Goal: Information Seeking & Learning: Learn about a topic

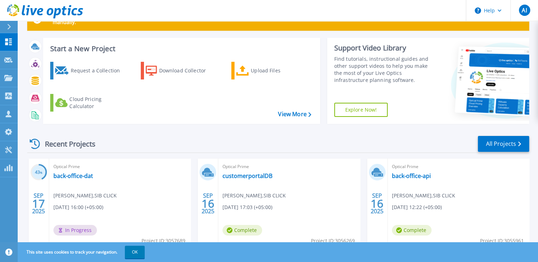
scroll to position [44, 0]
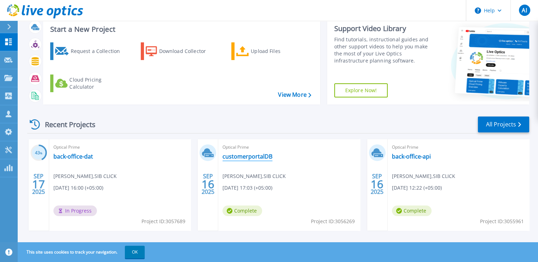
click at [230, 155] on link "customerportalDB" at bounding box center [247, 156] width 50 height 7
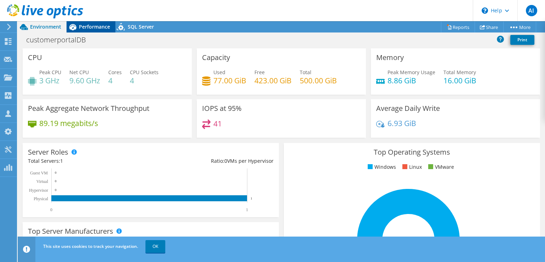
click at [98, 25] on span "Performance" at bounding box center [94, 26] width 31 height 7
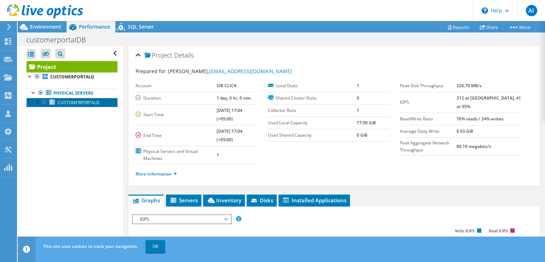
click at [76, 100] on span "CUSTOMERPORTALD" at bounding box center [79, 103] width 42 height 6
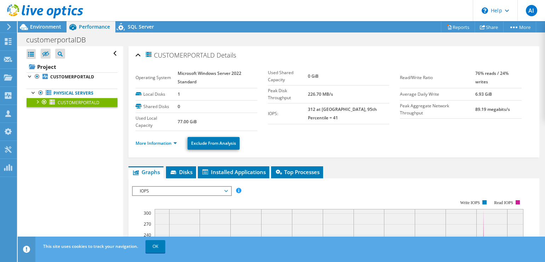
click at [38, 102] on div at bounding box center [37, 101] width 7 height 7
click at [135, 26] on span "SQL Server" at bounding box center [141, 26] width 26 height 7
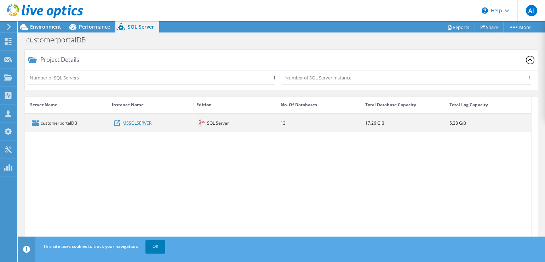
click at [126, 120] on link "MSSQLSERVER" at bounding box center [136, 123] width 29 height 8
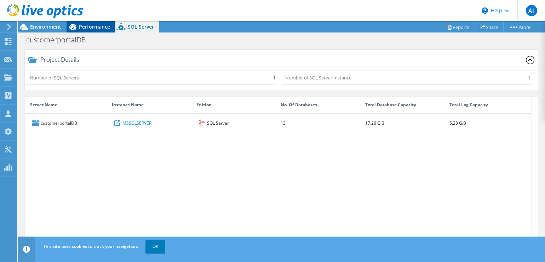
click at [87, 30] on span "Performance" at bounding box center [94, 26] width 31 height 7
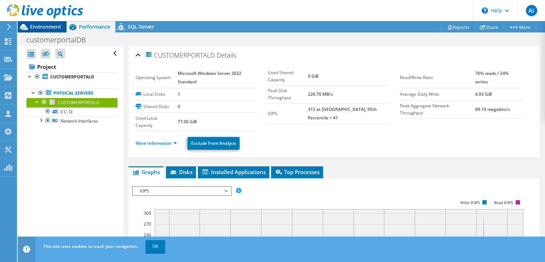
click at [46, 29] on span "Environment" at bounding box center [45, 26] width 31 height 7
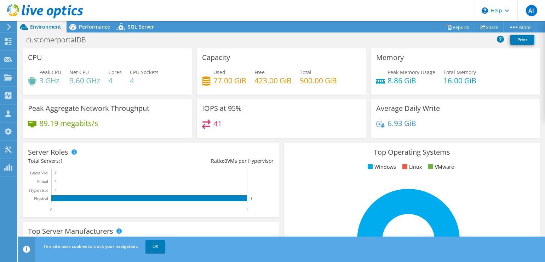
click at [46, 8] on icon at bounding box center [45, 11] width 76 height 14
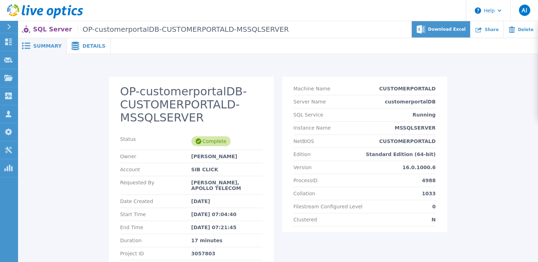
click at [446, 30] on span "Download Excel" at bounding box center [446, 29] width 37 height 4
click at [57, 44] on span "Summary" at bounding box center [47, 45] width 28 height 5
click at [41, 44] on span "Summary" at bounding box center [47, 45] width 28 height 5
click at [86, 44] on span "Details" at bounding box center [93, 45] width 23 height 5
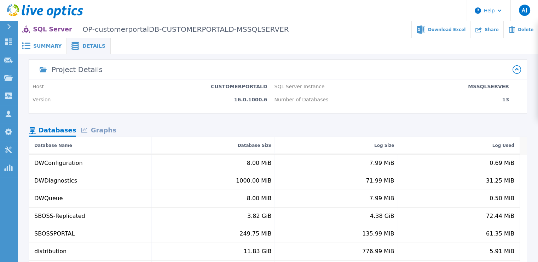
click at [99, 134] on div "Graphs" at bounding box center [98, 131] width 45 height 12
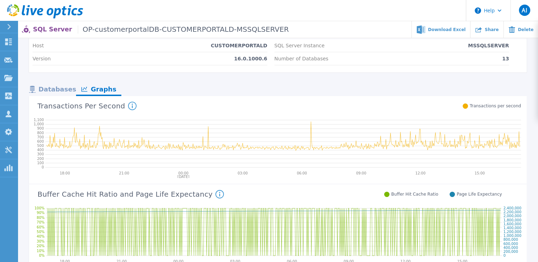
scroll to position [88, 0]
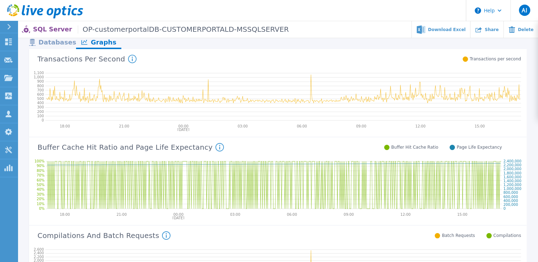
click at [128, 59] on icon at bounding box center [132, 59] width 8 height 8
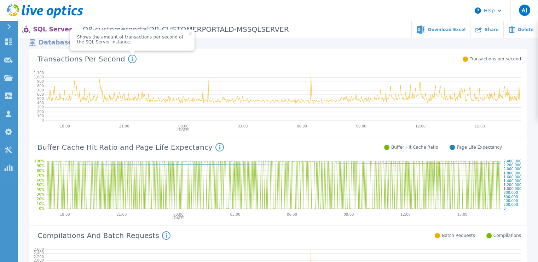
click at [134, 95] on icon at bounding box center [283, 96] width 476 height 57
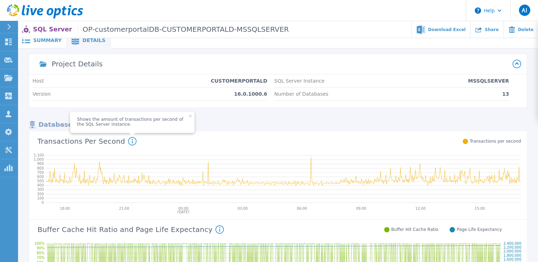
scroll to position [0, 0]
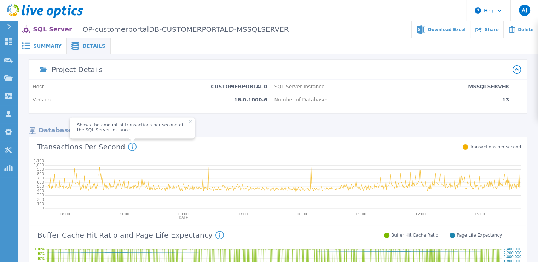
click at [44, 33] on p "SQL Server OP-customerportalDB-CUSTOMERPORTALD-MSSQLSERVER" at bounding box center [161, 29] width 256 height 8
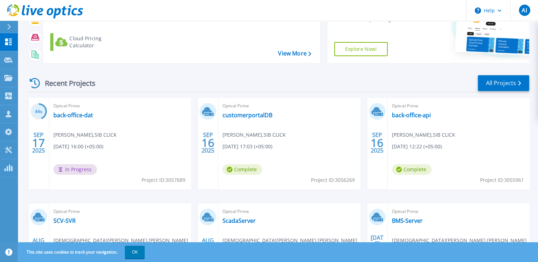
scroll to position [133, 0]
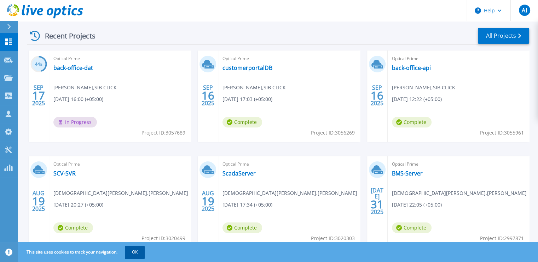
click at [140, 248] on button "OK" at bounding box center [135, 252] width 20 height 13
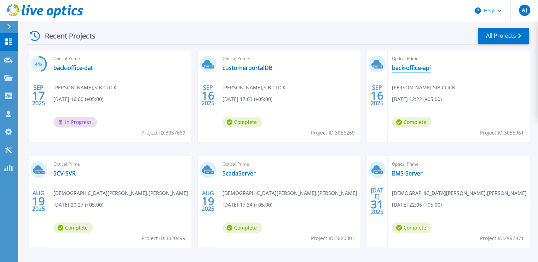
click at [409, 67] on link "back-office-api" at bounding box center [411, 67] width 39 height 7
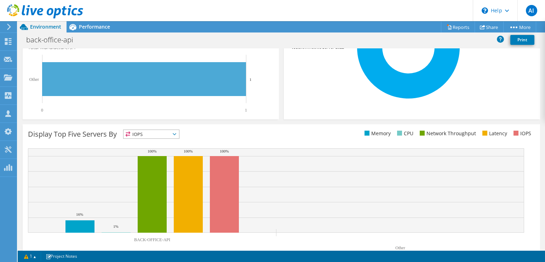
scroll to position [209, 0]
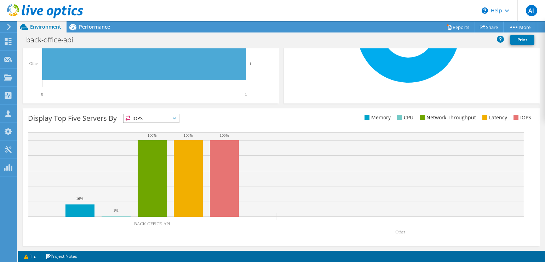
click at [176, 116] on span "IOPS" at bounding box center [151, 118] width 56 height 8
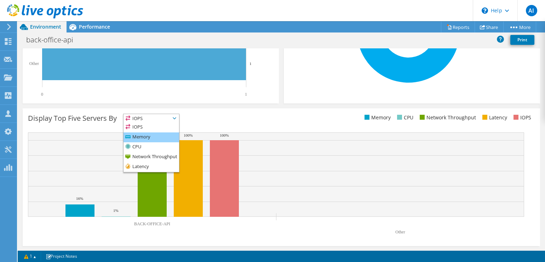
click at [154, 134] on li "Memory" at bounding box center [151, 138] width 56 height 10
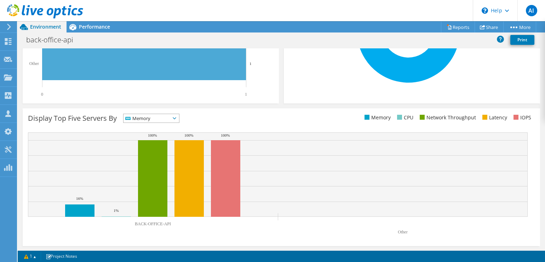
click at [179, 117] on span "Memory" at bounding box center [151, 118] width 56 height 8
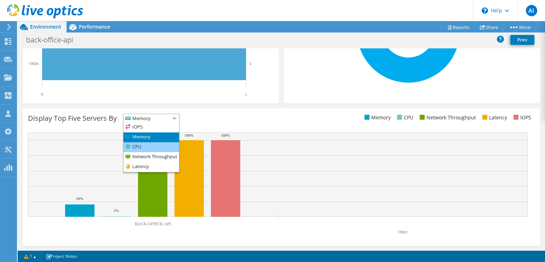
click at [167, 144] on li "CPU" at bounding box center [151, 148] width 56 height 10
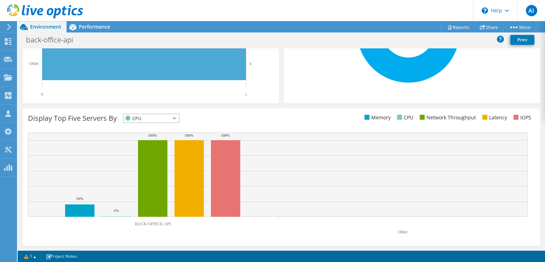
click at [179, 116] on span "CPU" at bounding box center [151, 118] width 56 height 8
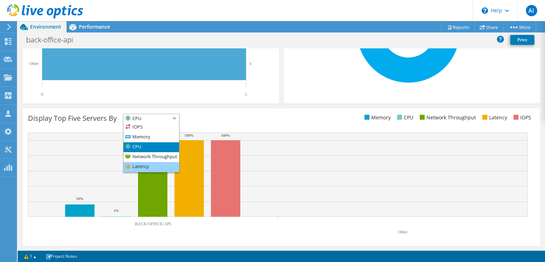
click at [161, 164] on li "Latency" at bounding box center [151, 167] width 56 height 10
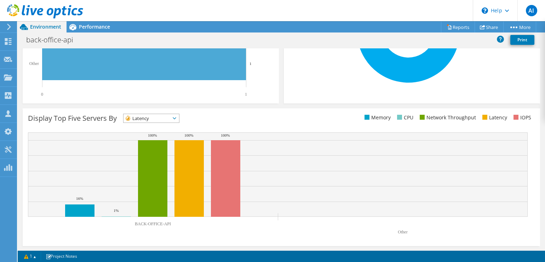
click at [403, 232] on text "Other" at bounding box center [402, 232] width 10 height 5
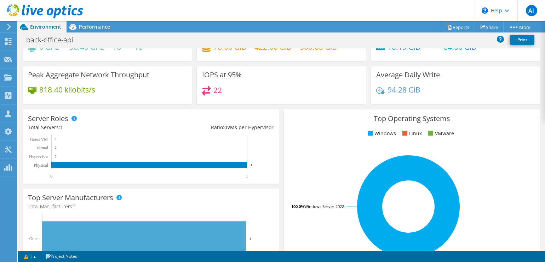
scroll to position [32, 0]
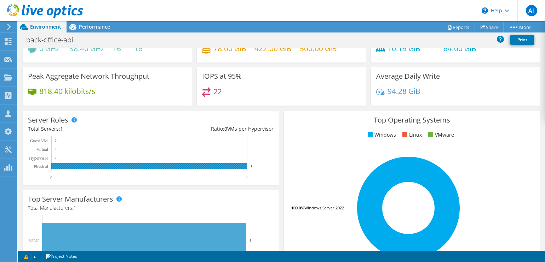
click at [230, 165] on rect at bounding box center [149, 166] width 196 height 6
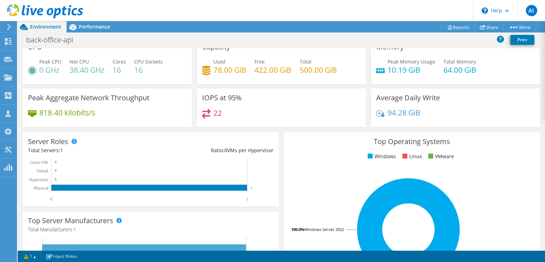
scroll to position [0, 0]
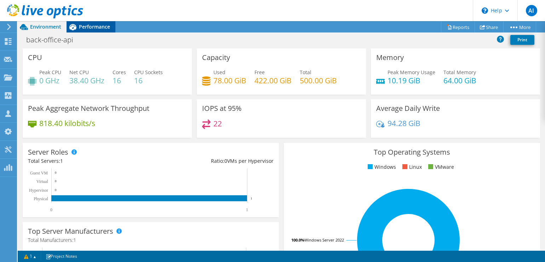
click at [103, 28] on span "Performance" at bounding box center [94, 26] width 31 height 7
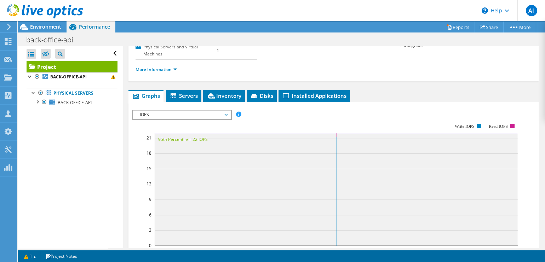
scroll to position [133, 0]
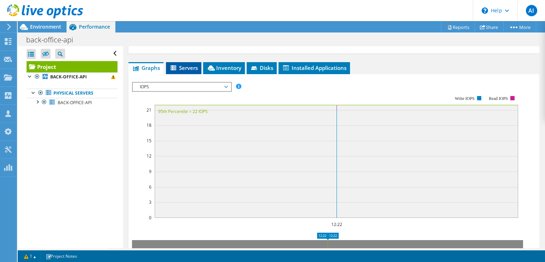
click at [182, 68] on span "Servers" at bounding box center [183, 67] width 28 height 7
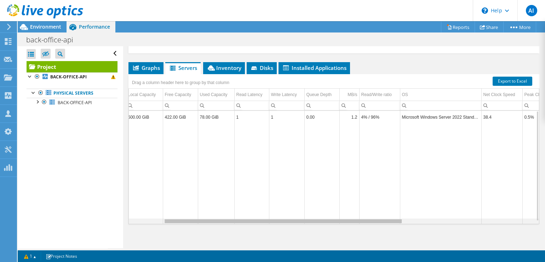
scroll to position [0, 0]
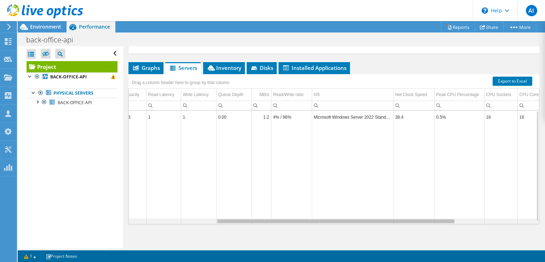
drag, startPoint x: 275, startPoint y: 220, endPoint x: 395, endPoint y: 221, distance: 120.6
click at [395, 221] on body "AI Channel Partner [PERSON_NAME] [PERSON_NAME][EMAIL_ADDRESS][DOMAIN_NAME] APOL…" at bounding box center [272, 131] width 545 height 262
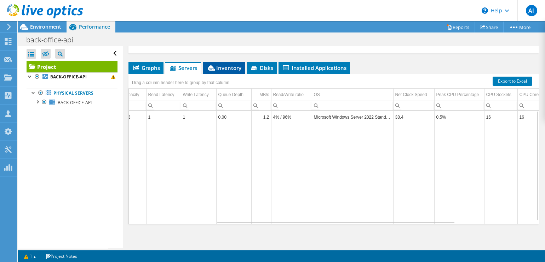
click at [233, 69] on span "Inventory" at bounding box center [224, 67] width 35 height 7
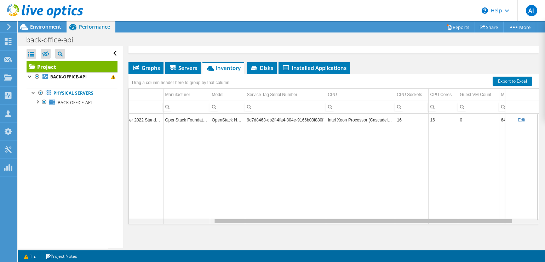
drag, startPoint x: 364, startPoint y: 221, endPoint x: 463, endPoint y: 220, distance: 98.3
click at [463, 220] on body "AI Channel Partner [PERSON_NAME] [PERSON_NAME][EMAIL_ADDRESS][DOMAIN_NAME] APOL…" at bounding box center [272, 131] width 545 height 262
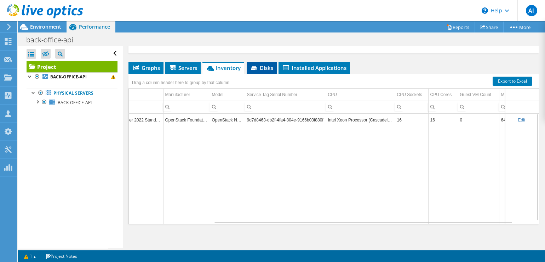
click at [266, 67] on span "Disks" at bounding box center [261, 67] width 23 height 7
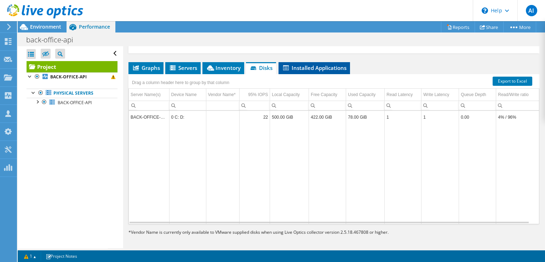
click at [297, 67] on span "Installed Applications" at bounding box center [314, 67] width 64 height 7
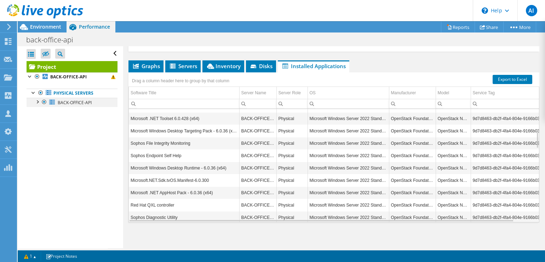
click at [38, 103] on div at bounding box center [37, 101] width 7 height 7
click at [42, 120] on div at bounding box center [40, 119] width 7 height 7
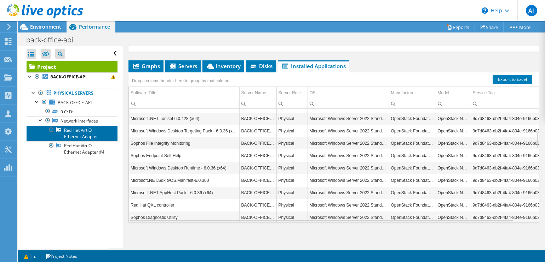
click at [66, 130] on link "Red Hat VirtIO Ethernet Adapter" at bounding box center [72, 134] width 91 height 16
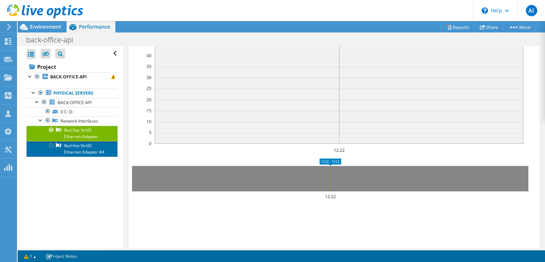
click at [76, 148] on link "Red Hat VirtIO Ethernet Adapter #4" at bounding box center [72, 149] width 91 height 16
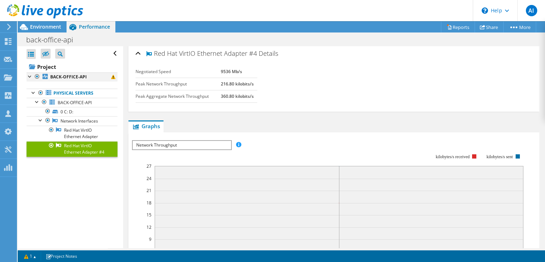
click at [29, 77] on div at bounding box center [30, 75] width 7 height 7
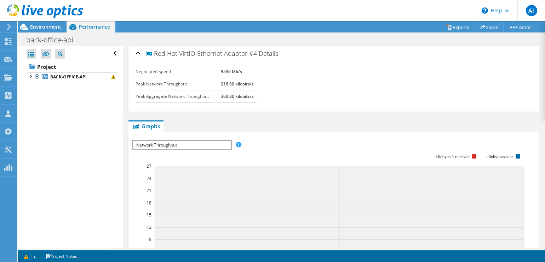
click at [110, 53] on div "Open All Close All Hide Excluded Nodes Project Tree Filter" at bounding box center [72, 53] width 91 height 15
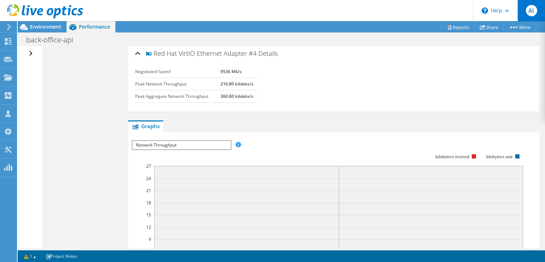
click at [529, 12] on span "AI" at bounding box center [530, 10] width 11 height 11
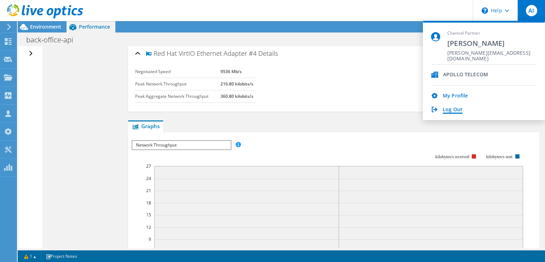
click at [444, 107] on link "Log Out" at bounding box center [452, 110] width 20 height 7
